Goal: Task Accomplishment & Management: Manage account settings

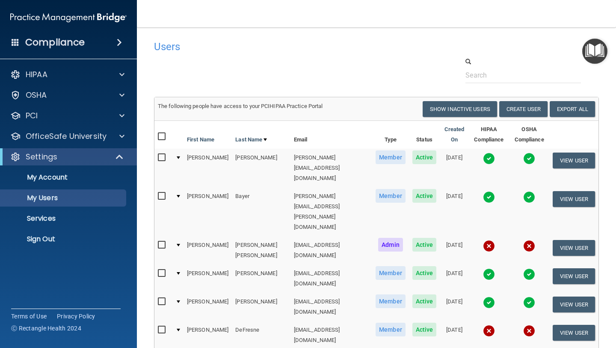
select select "20"
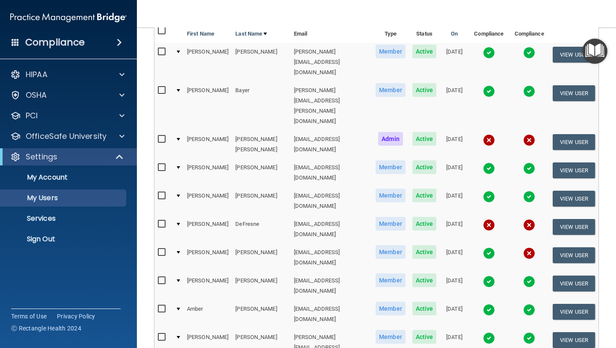
scroll to position [107, 0]
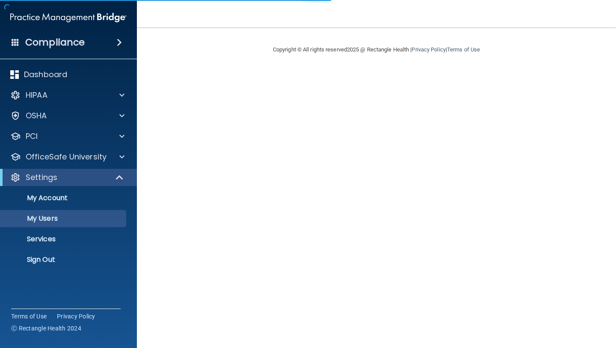
select select "20"
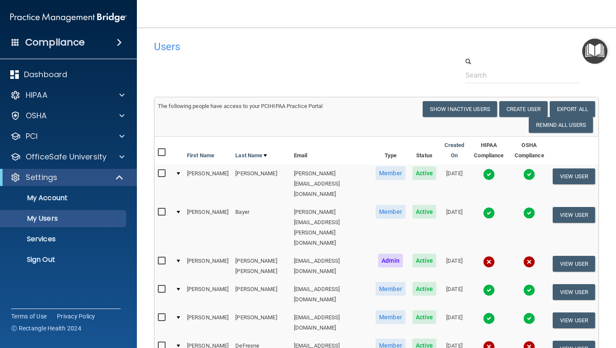
click at [162, 342] on input "checkbox" at bounding box center [163, 345] width 10 height 7
checkbox input "true"
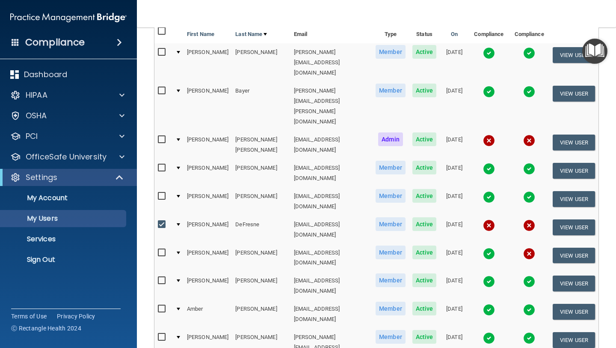
scroll to position [101, 0]
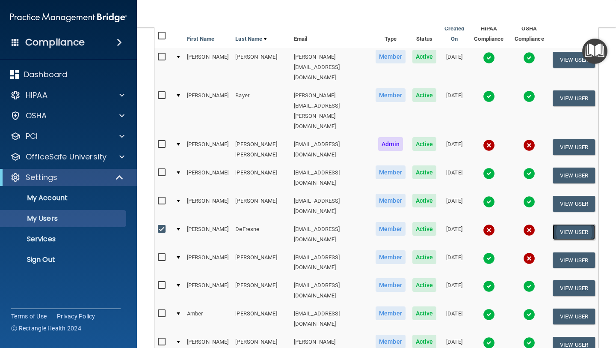
click at [581, 224] on button "View User" at bounding box center [574, 232] width 42 height 16
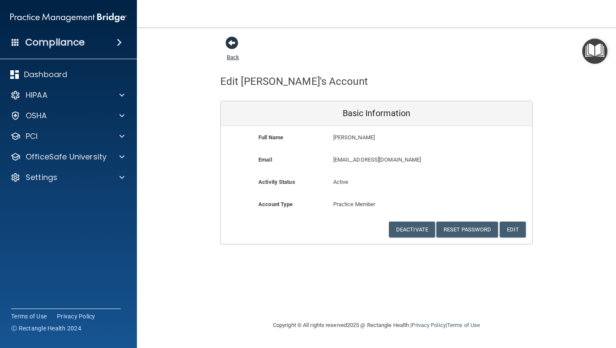
click at [231, 36] on span at bounding box center [232, 42] width 13 height 13
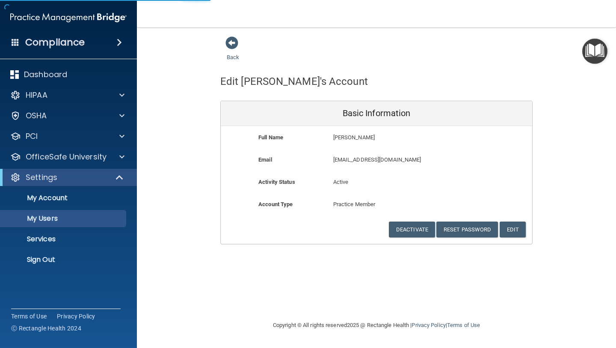
select select "20"
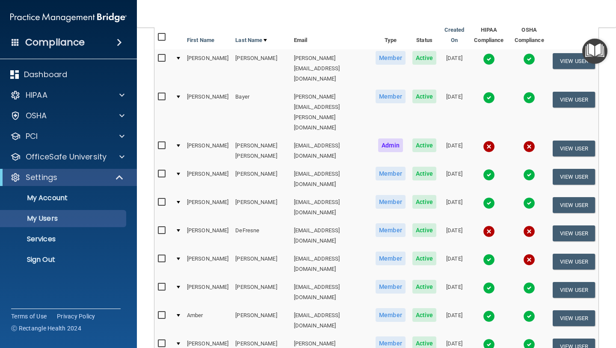
scroll to position [119, 0]
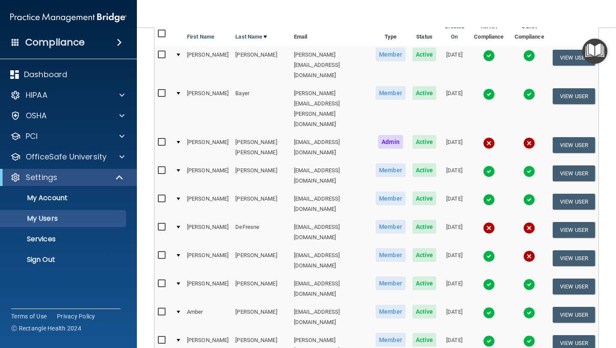
click at [291, 218] on td "[EMAIL_ADDRESS][DOMAIN_NAME]" at bounding box center [332, 232] width 82 height 28
click at [166, 223] on input "checkbox" at bounding box center [163, 226] width 10 height 7
checkbox input "true"
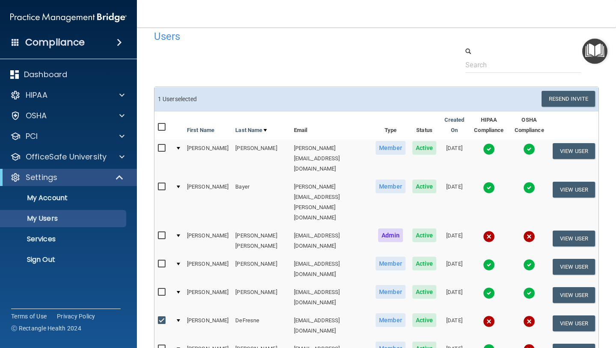
scroll to position [0, 0]
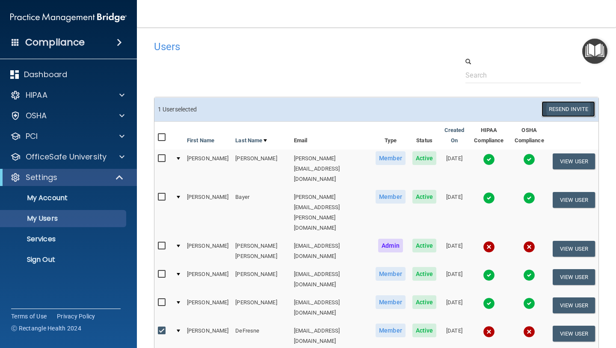
click at [567, 111] on button "Resend Invite" at bounding box center [569, 109] width 54 height 16
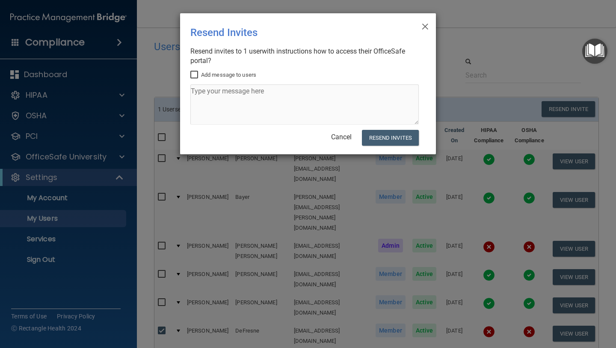
click at [195, 73] on input "Add message to users" at bounding box center [196, 74] width 10 height 7
checkbox input "true"
click at [204, 105] on textarea at bounding box center [305, 104] width 229 height 40
type textarea "Need this completed ASAP!"
click at [390, 133] on button "Resend Invites" at bounding box center [390, 138] width 57 height 16
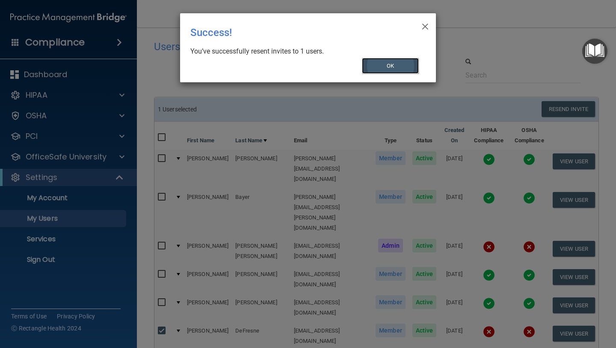
click at [387, 66] on button "OK" at bounding box center [390, 66] width 57 height 16
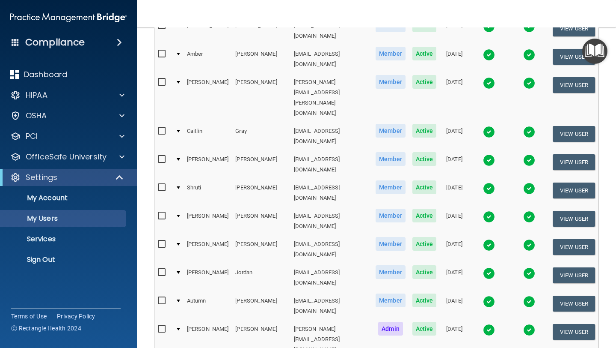
scroll to position [371, 0]
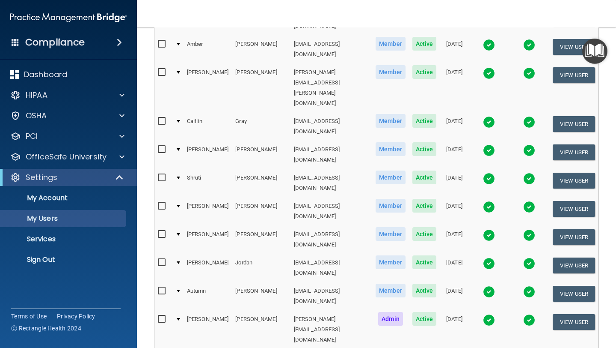
select select "20"
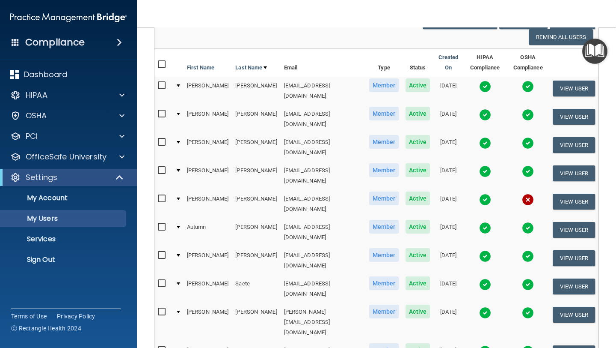
scroll to position [89, 0]
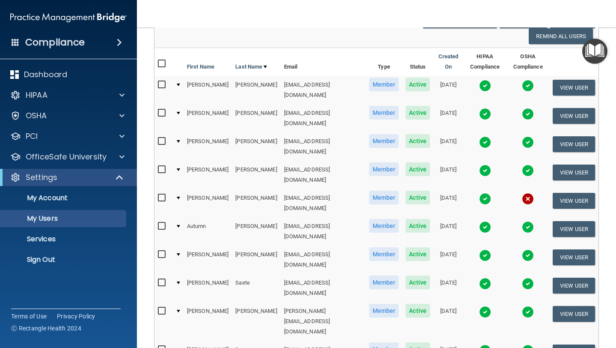
click at [160, 194] on input "checkbox" at bounding box center [163, 197] width 10 height 7
checkbox input "true"
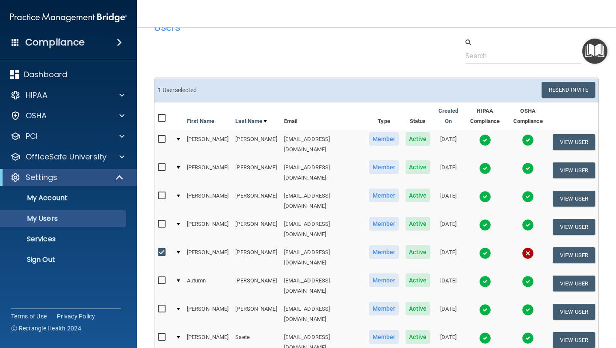
scroll to position [0, 0]
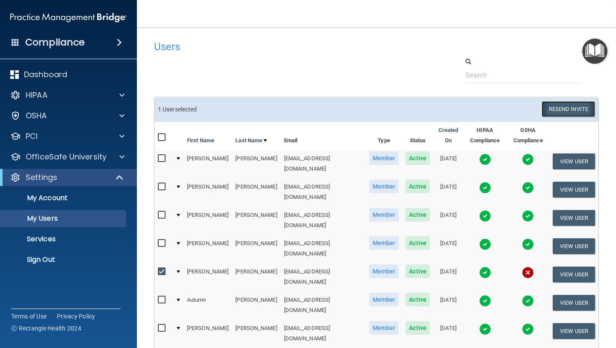
click at [565, 108] on button "Resend Invite" at bounding box center [569, 109] width 54 height 16
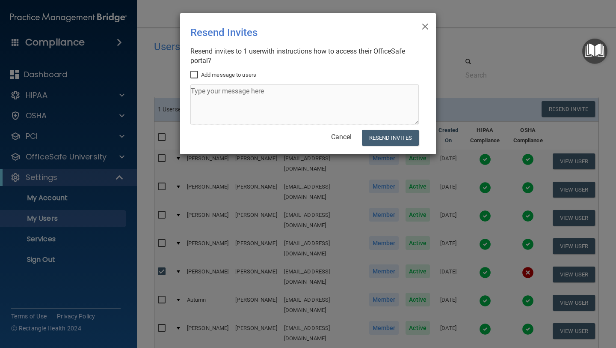
click at [196, 71] on input "Add message to users" at bounding box center [196, 74] width 10 height 7
checkbox input "true"
click at [204, 103] on textarea at bounding box center [305, 104] width 229 height 40
type textarea "OSHA is still uncompleted."
click at [387, 137] on button "Resend Invites" at bounding box center [390, 138] width 57 height 16
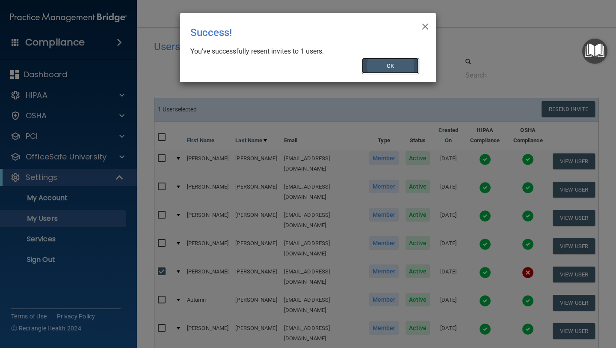
click at [396, 63] on button "OK" at bounding box center [390, 66] width 57 height 16
